Goal: Check status: Check status

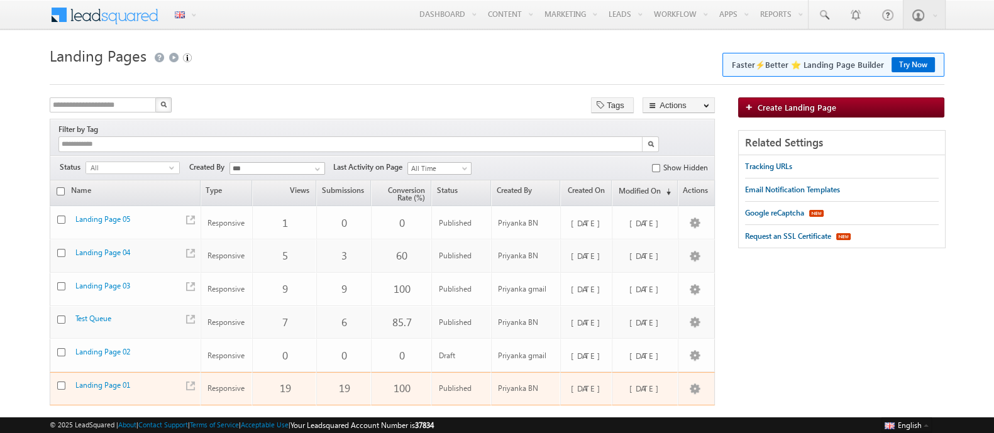
click at [189, 378] on div at bounding box center [186, 387] width 15 height 18
click at [186, 382] on link at bounding box center [190, 386] width 9 height 9
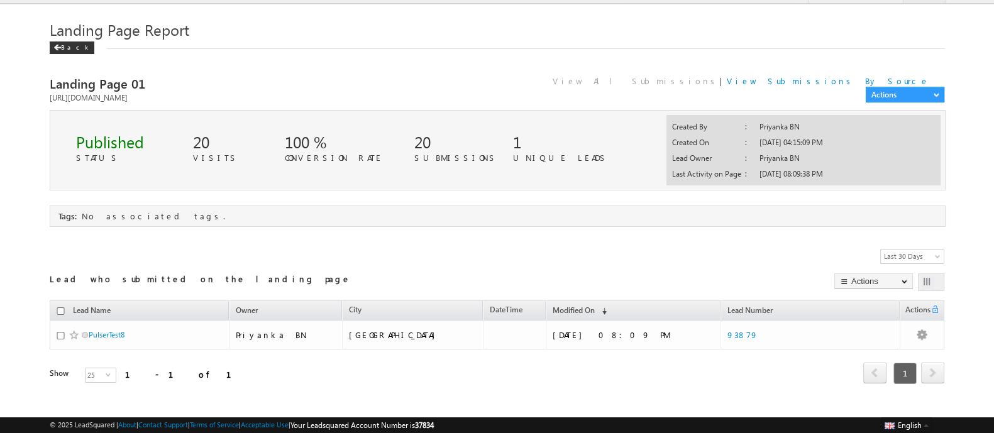
scroll to position [26, 0]
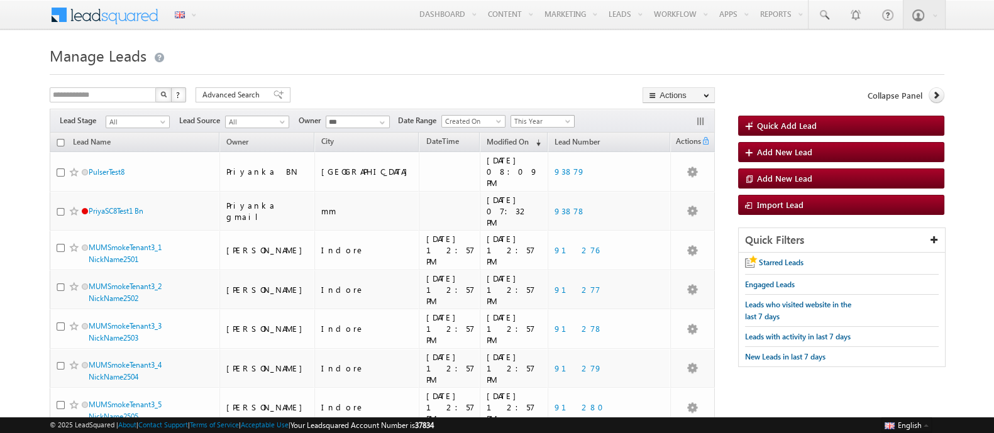
click at [537, 124] on span "This Year" at bounding box center [541, 121] width 60 height 11
click at [526, 175] on link "[DATE]" at bounding box center [543, 174] width 63 height 11
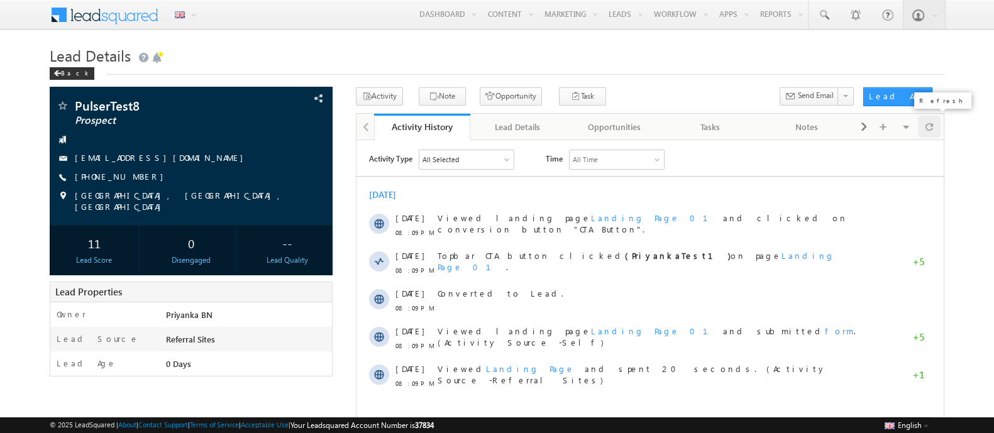
click at [927, 124] on span at bounding box center [929, 127] width 8 height 22
